Goal: Task Accomplishment & Management: Manage account settings

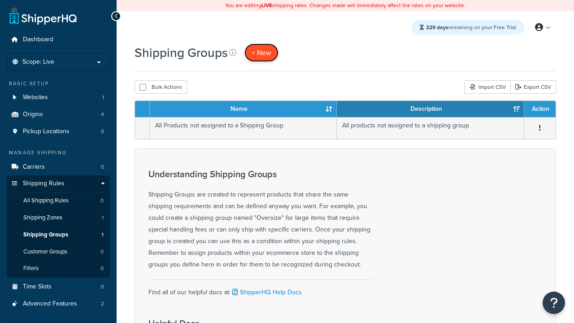
click at [261, 52] on span "+ New" at bounding box center [262, 53] width 20 height 10
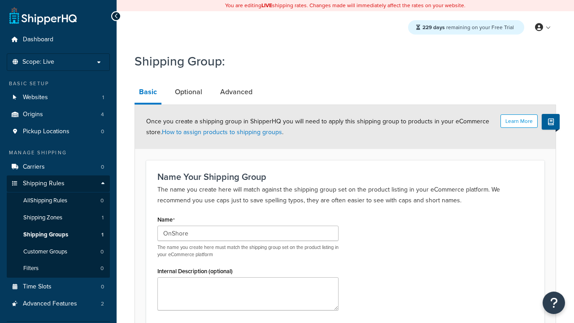
type input "OnShore"
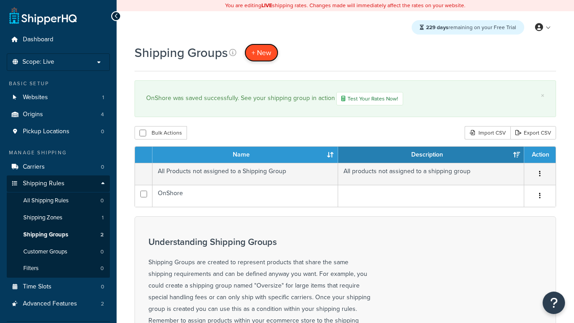
click at [261, 52] on span "+ New" at bounding box center [262, 53] width 20 height 10
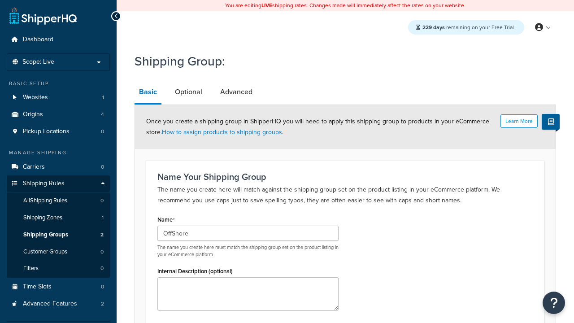
type input "OffShore"
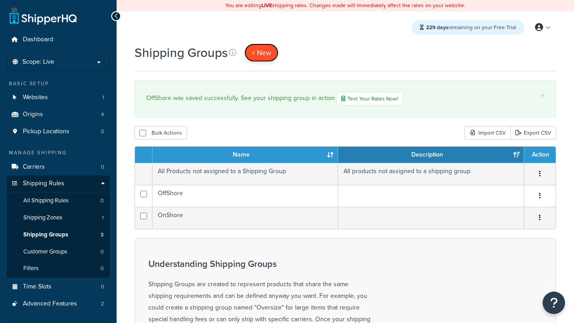
click at [261, 52] on span "+ New" at bounding box center [262, 53] width 20 height 10
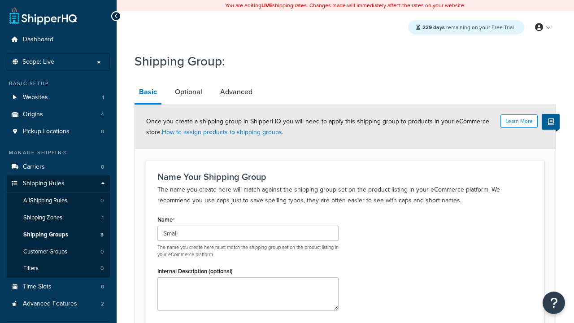
type input "Small"
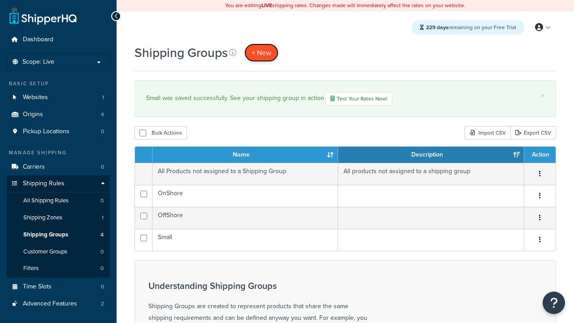
click at [261, 52] on span "+ New" at bounding box center [262, 53] width 20 height 10
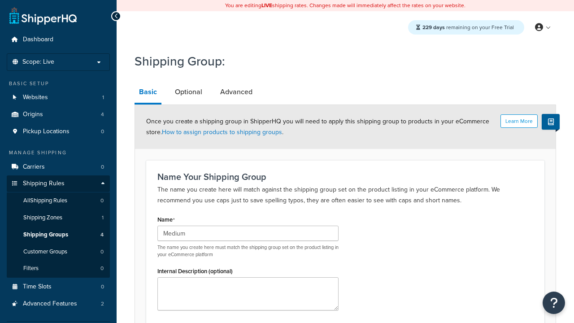
scroll to position [92, 0]
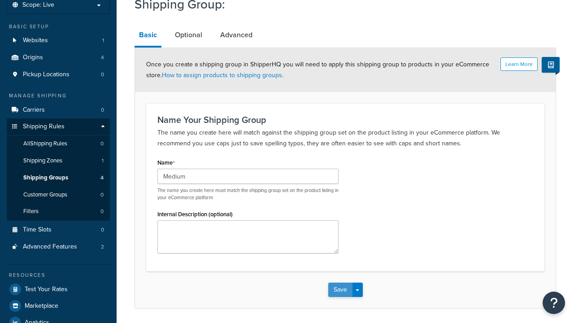
type input "Medium"
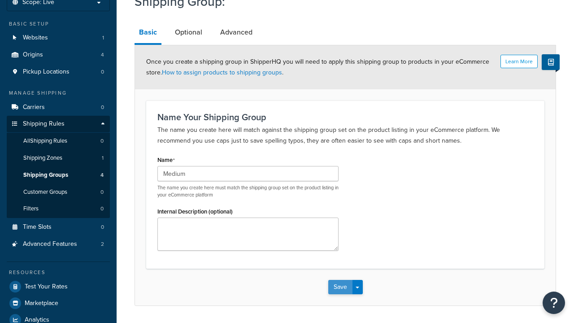
click at [340, 280] on button "Save" at bounding box center [340, 287] width 24 height 14
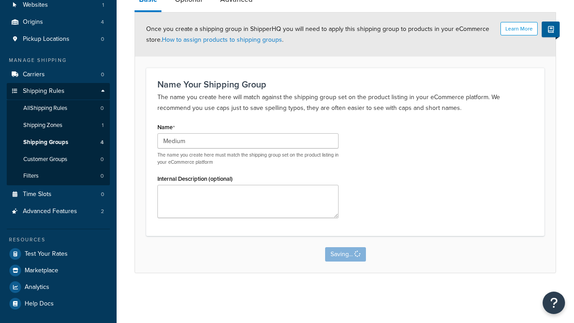
scroll to position [0, 0]
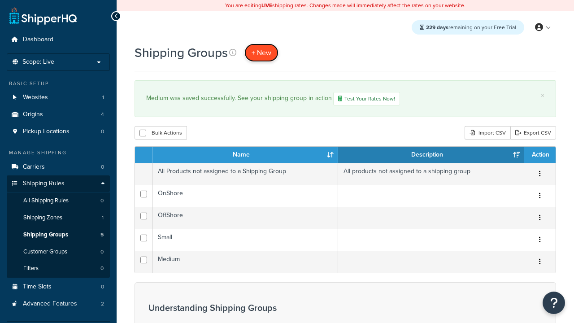
click at [261, 52] on span "+ New" at bounding box center [262, 53] width 20 height 10
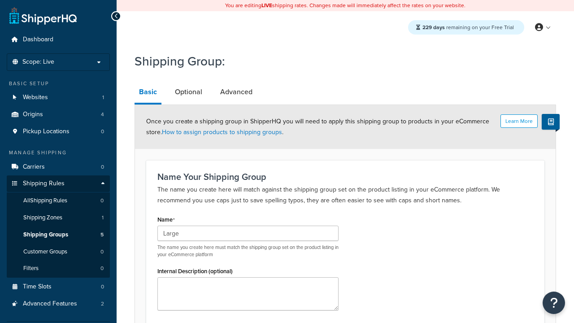
scroll to position [92, 0]
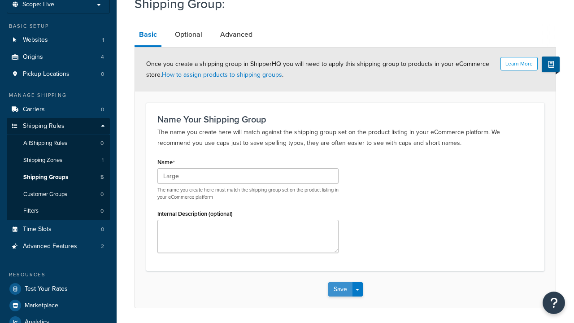
type input "Large"
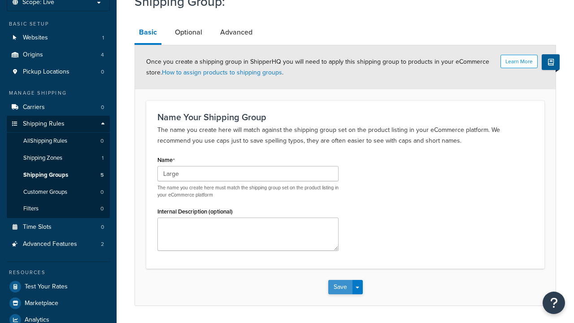
click at [340, 280] on button "Save" at bounding box center [340, 287] width 24 height 14
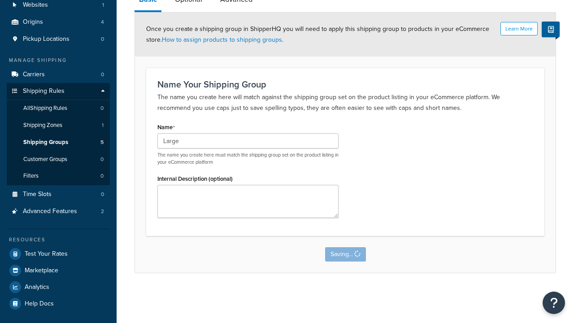
scroll to position [0, 0]
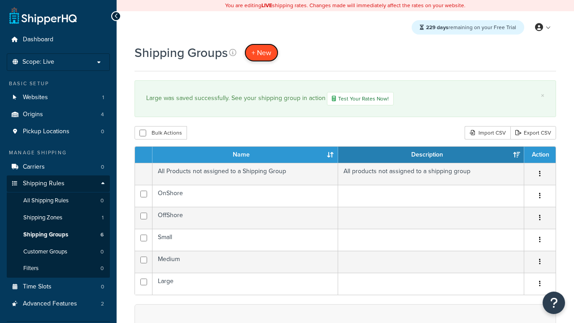
click at [261, 52] on span "+ New" at bounding box center [262, 53] width 20 height 10
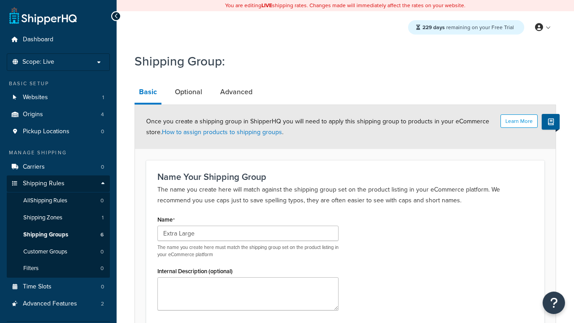
scroll to position [92, 0]
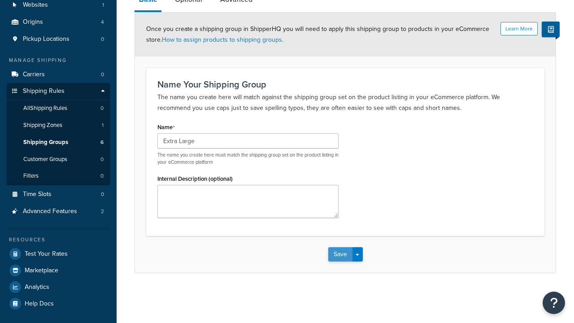
type input "Extra Large"
click at [340, 255] on button "Save" at bounding box center [340, 254] width 24 height 14
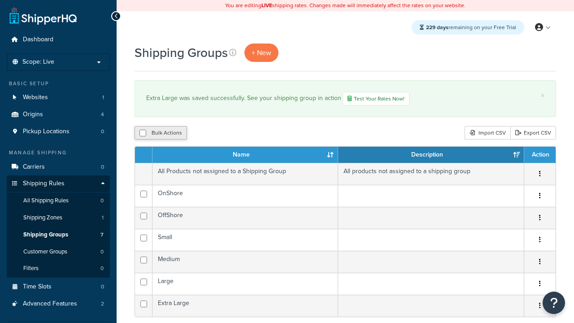
click at [161, 134] on button "Bulk Actions" at bounding box center [161, 132] width 52 height 13
checkbox input "true"
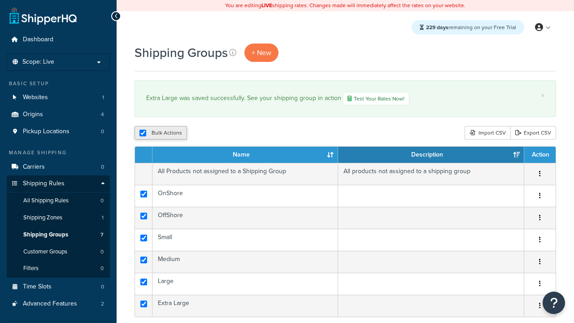
checkbox input "true"
click at [0, 0] on button "Duplicate" at bounding box center [0, 0] width 0 height 0
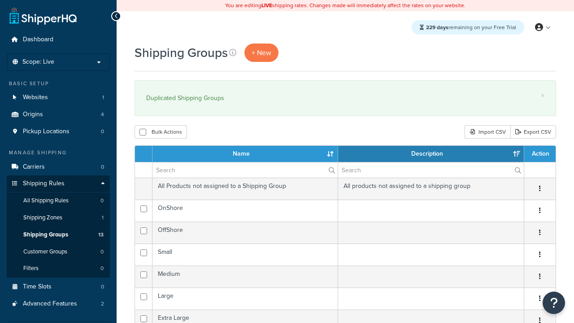
select select "15"
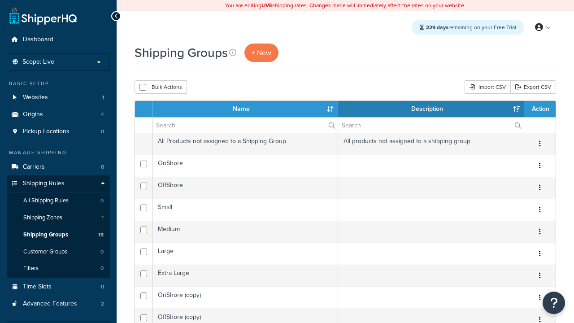
select select "15"
click at [161, 87] on button "Bulk Actions" at bounding box center [161, 86] width 52 height 13
checkbox input "true"
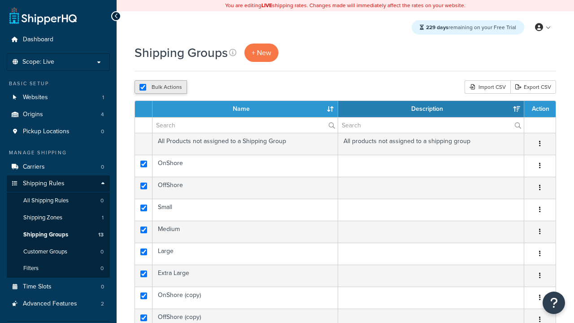
checkbox input "true"
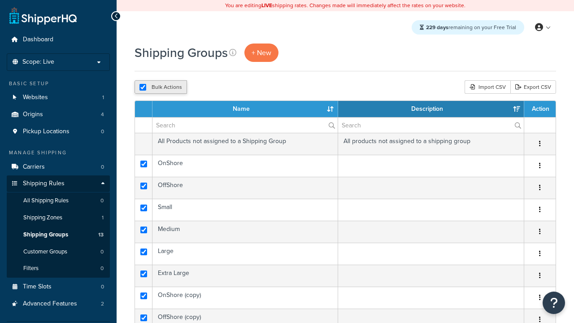
checkbox input "true"
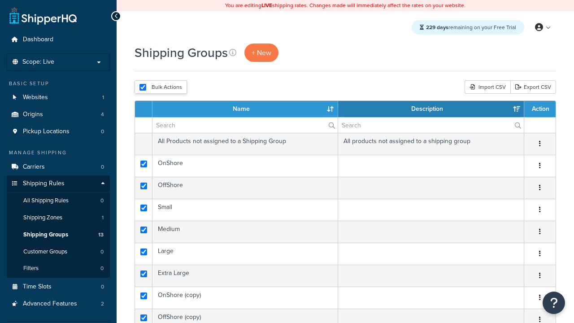
click at [0, 0] on button "Delete" at bounding box center [0, 0] width 0 height 0
